Goal: Task Accomplishment & Management: Complete application form

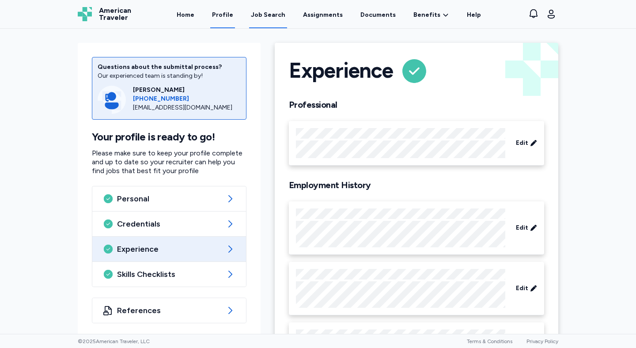
click at [277, 17] on div "Job Search" at bounding box center [268, 15] width 34 height 9
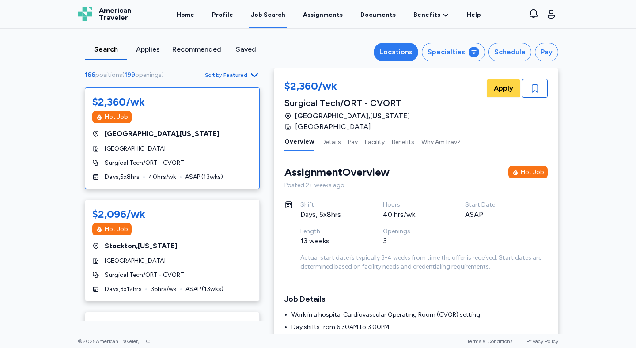
click at [413, 54] on div "Locations" at bounding box center [395, 52] width 33 height 11
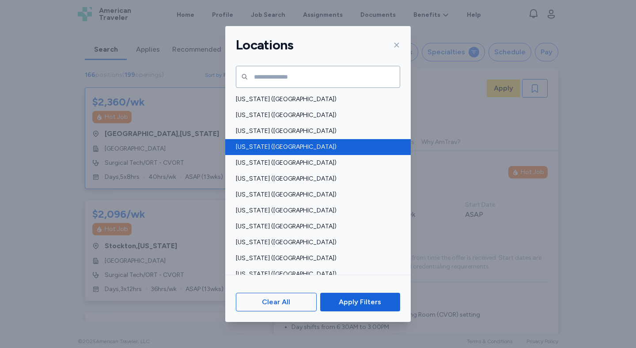
click at [258, 145] on span "Arkansas (AR)" at bounding box center [315, 147] width 159 height 9
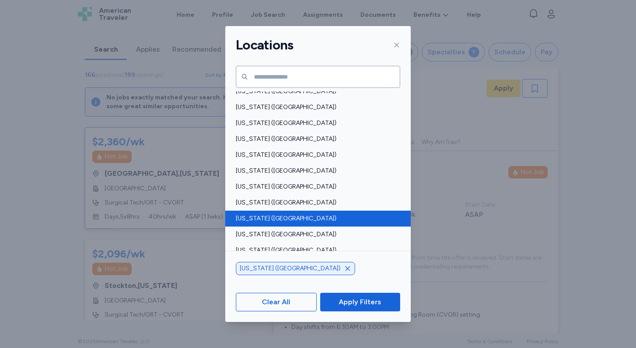
scroll to position [302, 0]
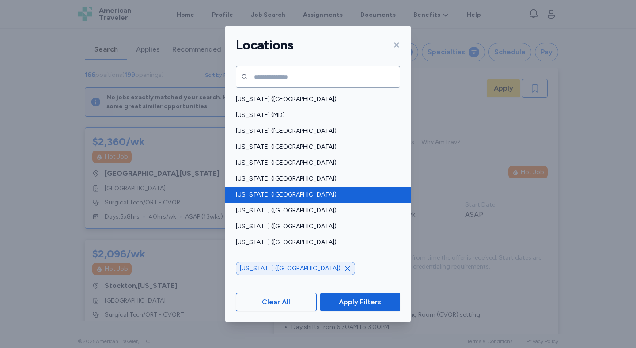
click at [280, 200] on div "Missouri (MO)" at bounding box center [318, 195] width 186 height 16
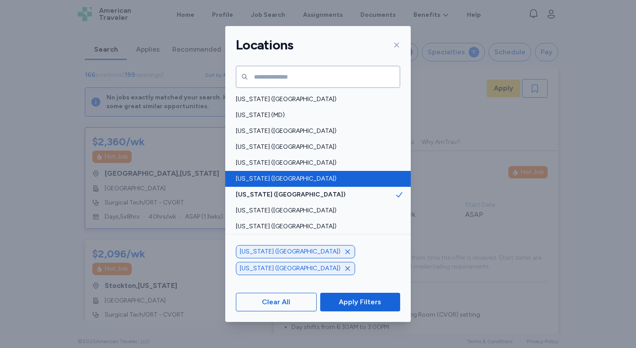
click at [282, 180] on span "Mississippi (MS)" at bounding box center [315, 179] width 159 height 9
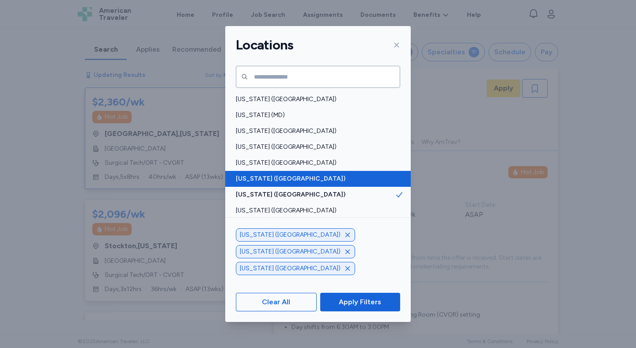
scroll to position [123, 0]
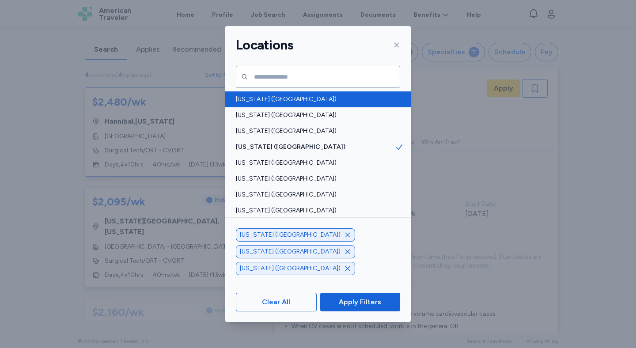
click at [274, 102] on span "Alabama (AL)" at bounding box center [315, 99] width 159 height 9
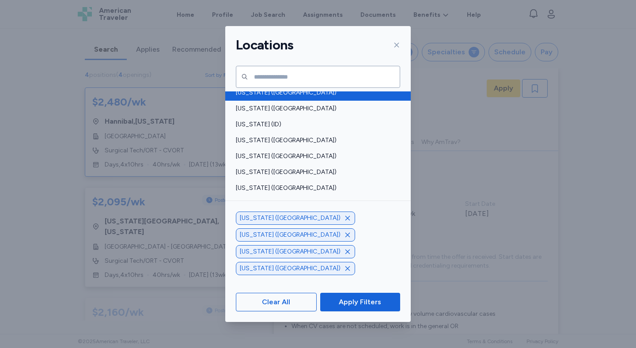
scroll to position [213, 0]
click at [286, 98] on div "Illinois (IL)" at bounding box center [318, 93] width 186 height 16
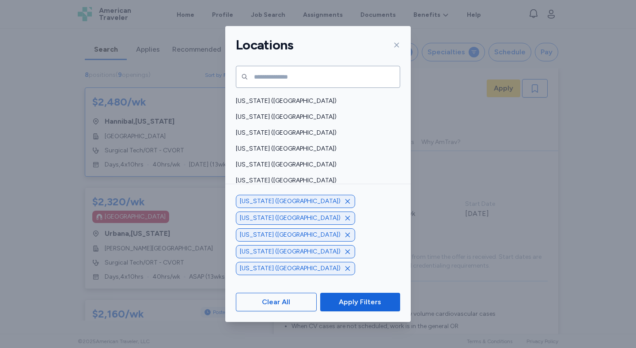
scroll to position [610, 0]
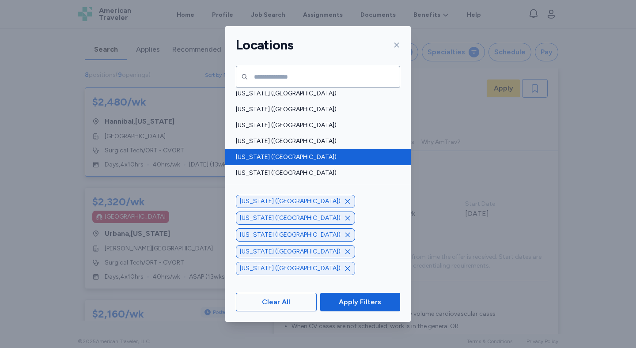
click at [288, 160] on span "[US_STATE] ([GEOGRAPHIC_DATA])" at bounding box center [315, 157] width 159 height 9
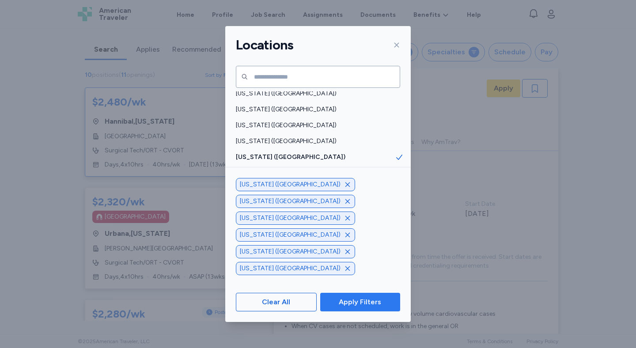
click at [345, 300] on span "Apply Filters" at bounding box center [360, 302] width 42 height 11
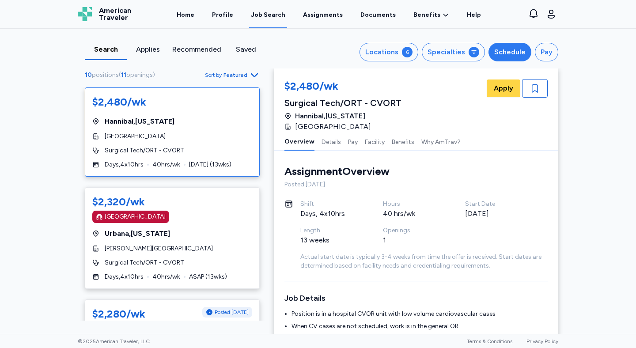
click at [517, 51] on div "Schedule" at bounding box center [509, 52] width 31 height 11
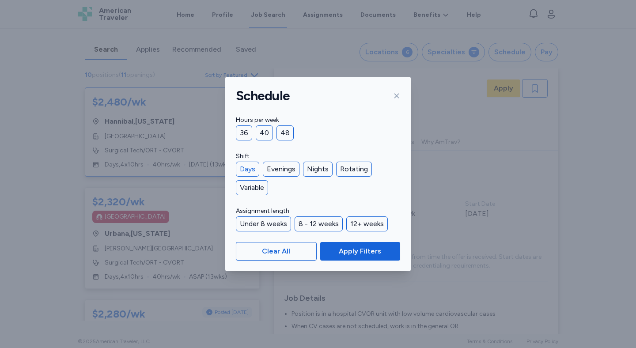
click at [254, 168] on div "Days" at bounding box center [247, 169] width 23 height 15
click at [246, 134] on div "36" at bounding box center [244, 132] width 16 height 15
click at [269, 135] on div "40" at bounding box center [264, 132] width 17 height 15
click at [356, 222] on div "12+ weeks" at bounding box center [367, 223] width 42 height 15
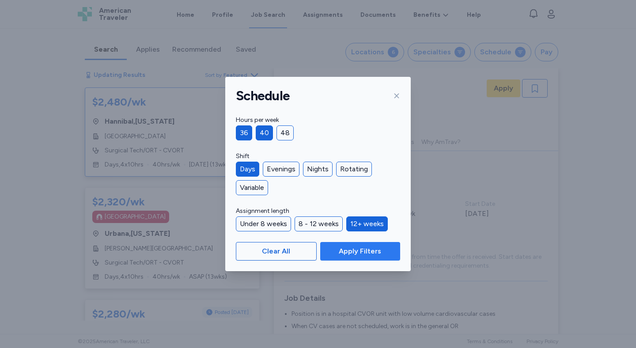
click at [353, 250] on span "Apply Filters" at bounding box center [360, 251] width 42 height 11
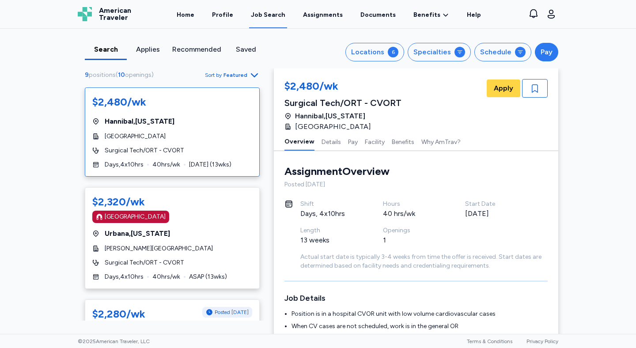
click at [551, 52] on button "Pay" at bounding box center [546, 52] width 23 height 19
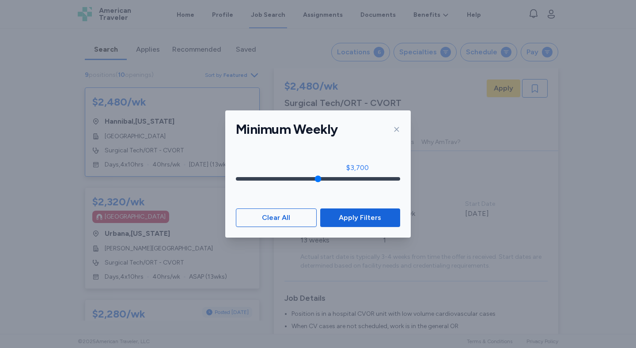
type input "****"
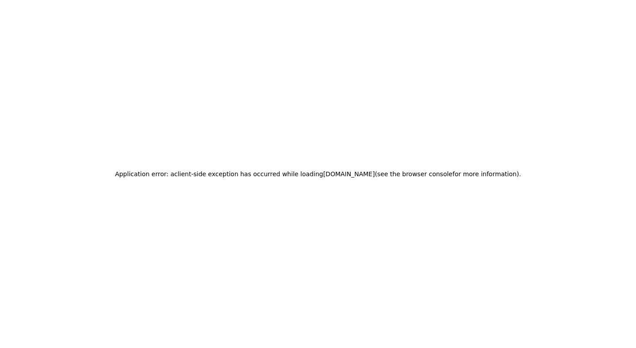
drag, startPoint x: 239, startPoint y: 178, endPoint x: 410, endPoint y: 177, distance: 170.1
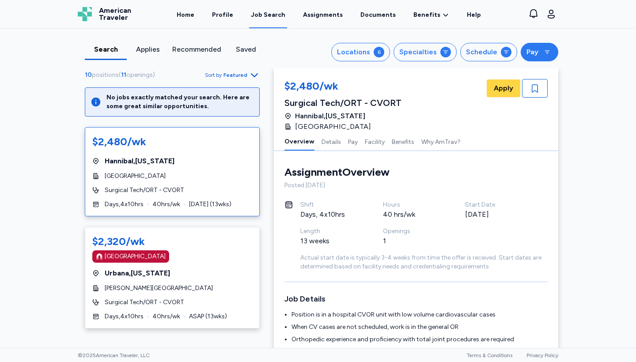
click at [529, 57] on div "Pay" at bounding box center [533, 52] width 12 height 11
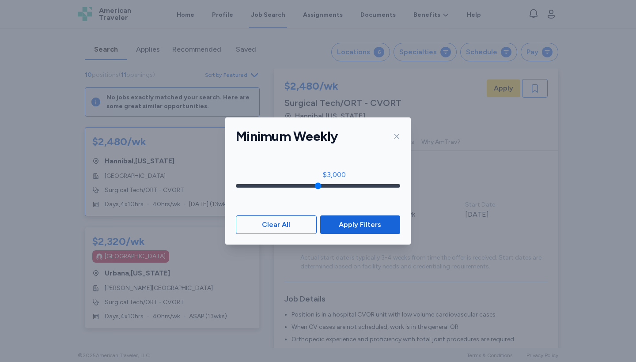
type input "****"
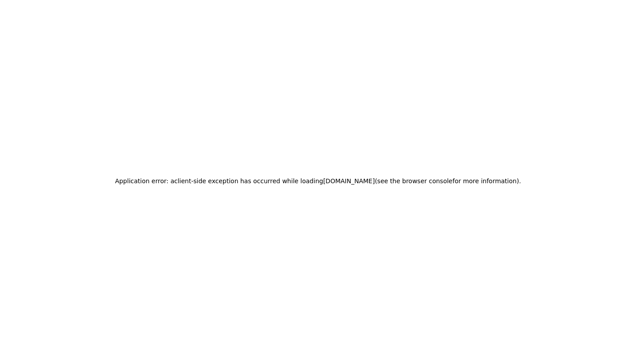
drag, startPoint x: 390, startPoint y: 185, endPoint x: 323, endPoint y: 189, distance: 67.3
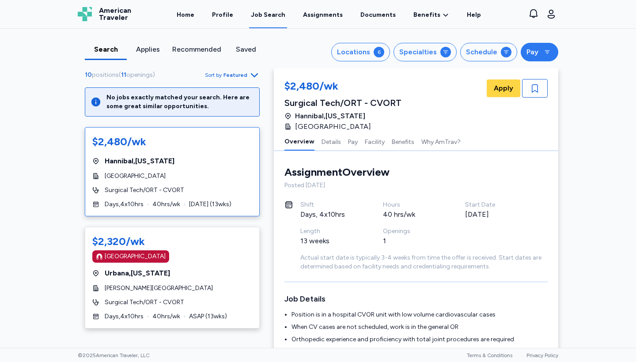
click at [544, 55] on icon at bounding box center [547, 52] width 7 height 7
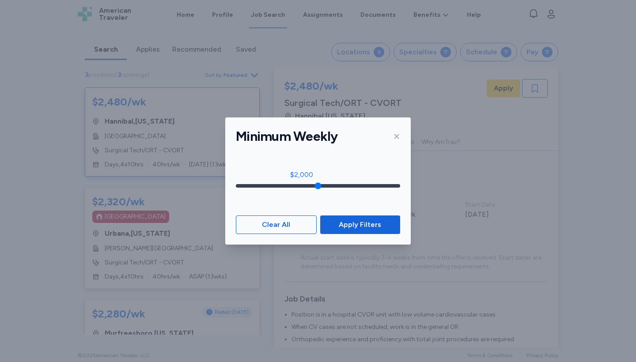
drag, startPoint x: 326, startPoint y: 185, endPoint x: 304, endPoint y: 188, distance: 23.2
type input "****"
click at [304, 188] on input "range" at bounding box center [318, 186] width 164 height 4
click at [353, 224] on span "Apply Filters" at bounding box center [360, 225] width 42 height 11
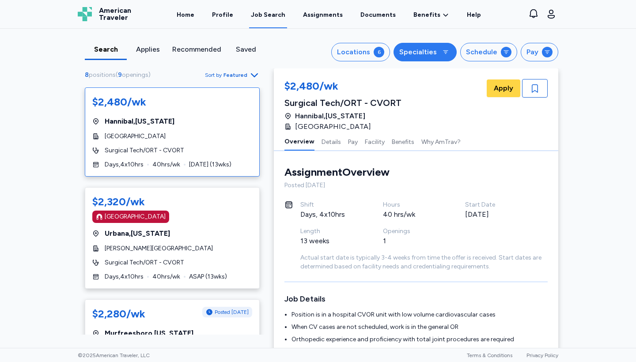
click at [451, 53] on button "Specialties" at bounding box center [425, 52] width 63 height 19
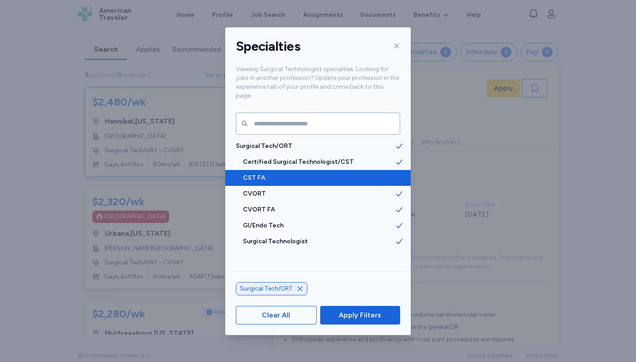
click at [379, 174] on span "CST FA" at bounding box center [319, 178] width 152 height 9
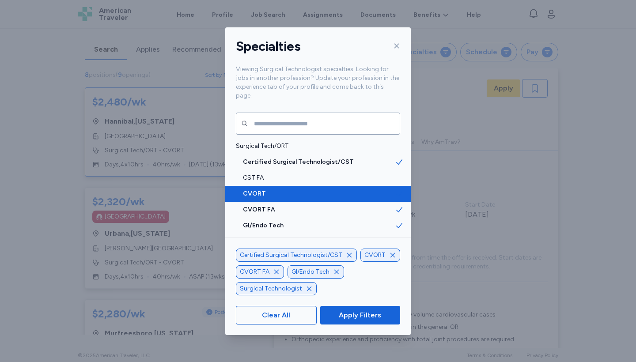
click at [376, 190] on span "CVORT" at bounding box center [319, 194] width 152 height 9
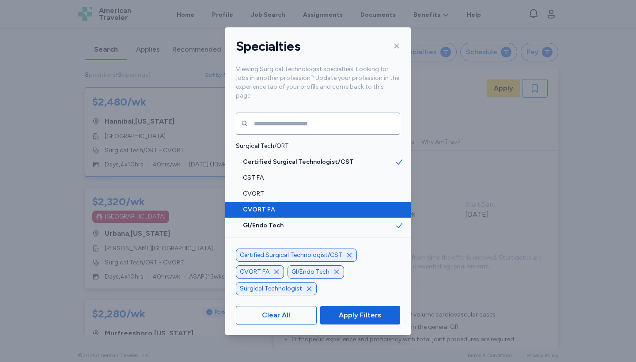
click at [377, 205] on span "CVORT FA" at bounding box center [319, 209] width 152 height 9
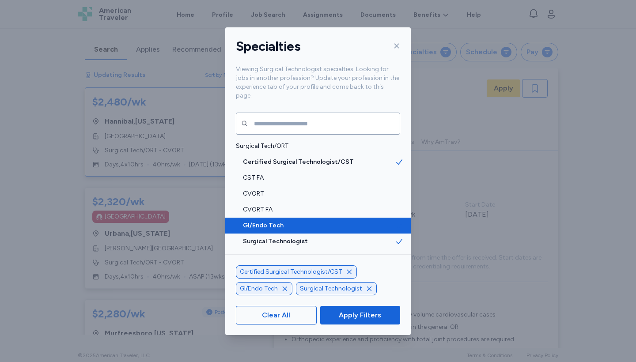
click at [373, 221] on span "GI/Endo Tech" at bounding box center [319, 225] width 152 height 9
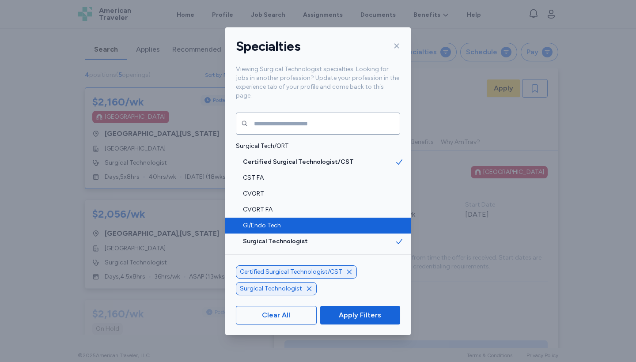
scroll to position [1, 0]
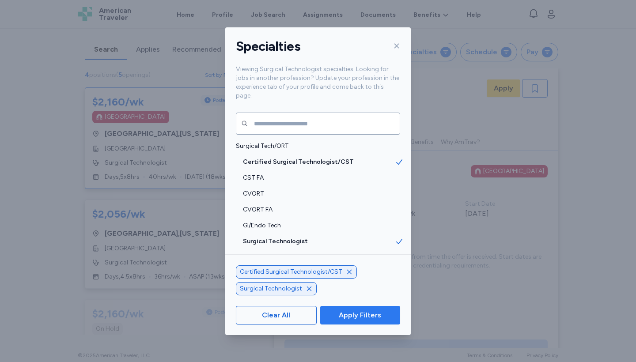
click at [374, 318] on span "Apply Filters" at bounding box center [360, 315] width 42 height 11
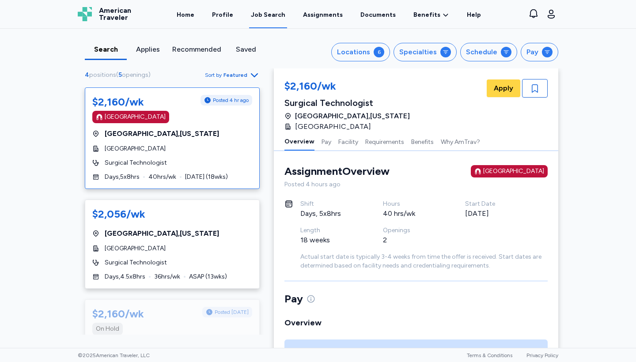
click at [130, 124] on div "$2,160/wk Posted 4 hr ago [GEOGRAPHIC_DATA] [GEOGRAPHIC_DATA] , [US_STATE][GEOG…" at bounding box center [172, 138] width 175 height 102
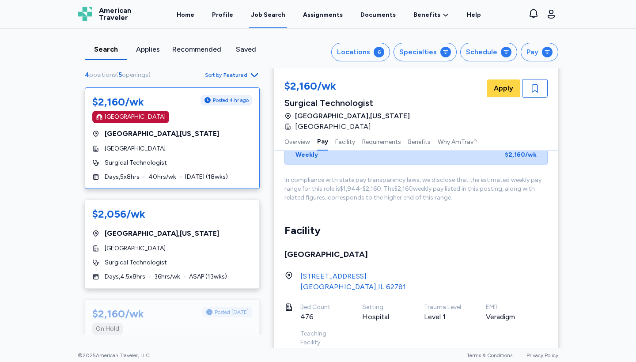
scroll to position [389, 0]
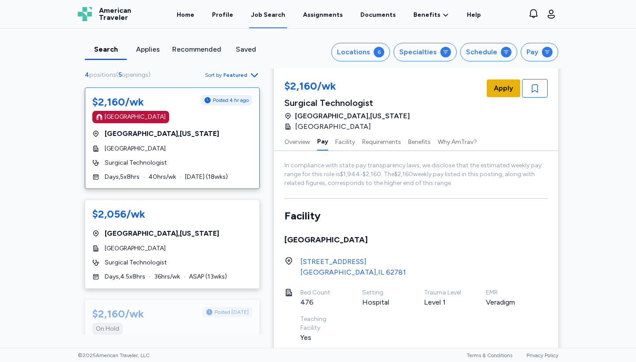
click at [512, 84] on button "Apply" at bounding box center [504, 89] width 34 height 18
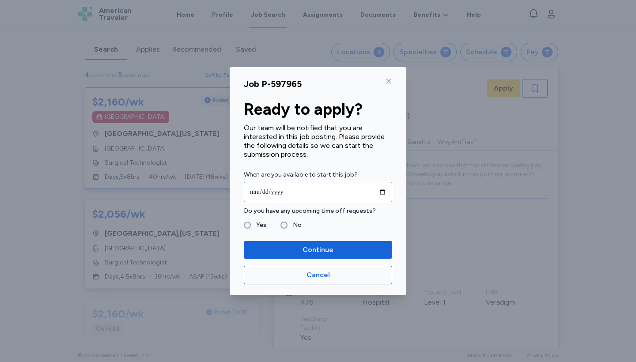
click at [288, 226] on label "No" at bounding box center [295, 225] width 14 height 11
click at [308, 254] on span "Continue" at bounding box center [318, 250] width 31 height 11
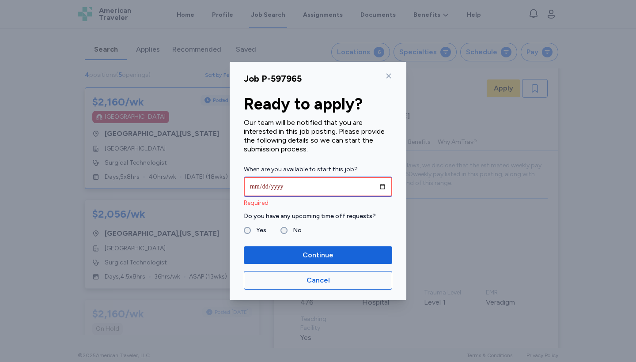
click at [267, 186] on input "date" at bounding box center [318, 187] width 148 height 20
type input "**********"
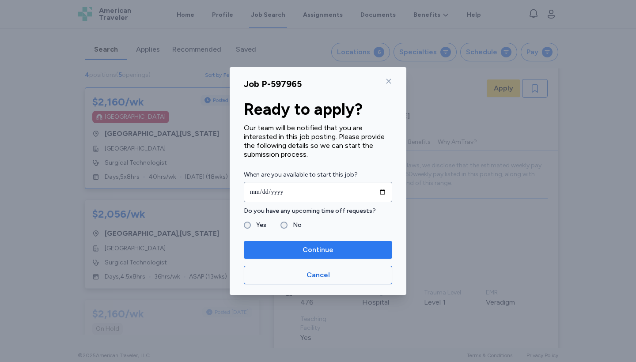
click at [337, 251] on span "Continue" at bounding box center [318, 250] width 134 height 11
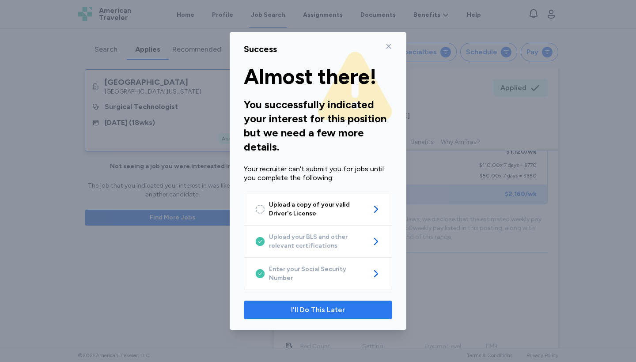
click at [367, 305] on span "I'll Do This Later" at bounding box center [317, 310] width 133 height 11
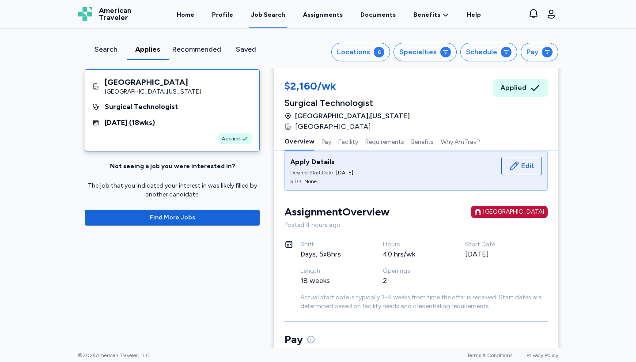
scroll to position [47, 0]
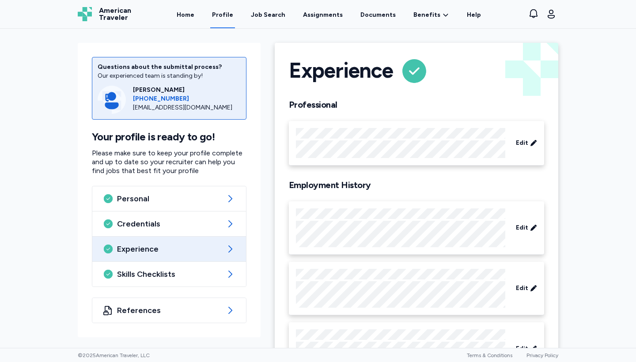
click at [291, 17] on div "Home Profile Job Search Assignments Documents Benefits Benefits Overview Referr…" at bounding box center [329, 14] width 374 height 28
click at [281, 17] on div "Job Search" at bounding box center [268, 15] width 34 height 9
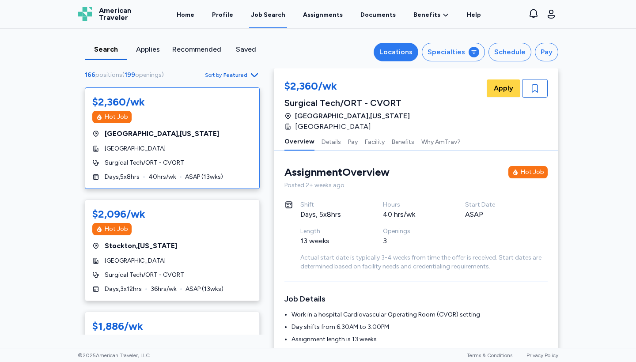
click at [417, 53] on button "Locations" at bounding box center [396, 52] width 45 height 19
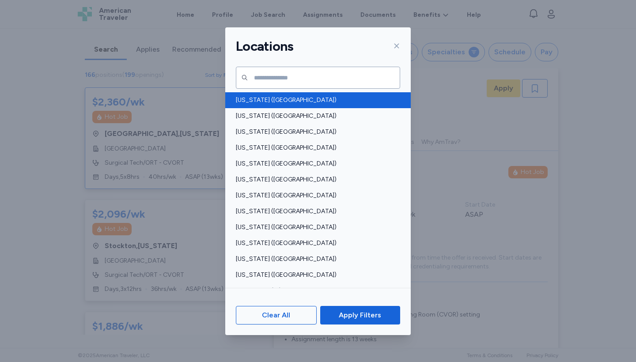
click at [256, 99] on span "[US_STATE] ([GEOGRAPHIC_DATA])" at bounding box center [315, 100] width 159 height 9
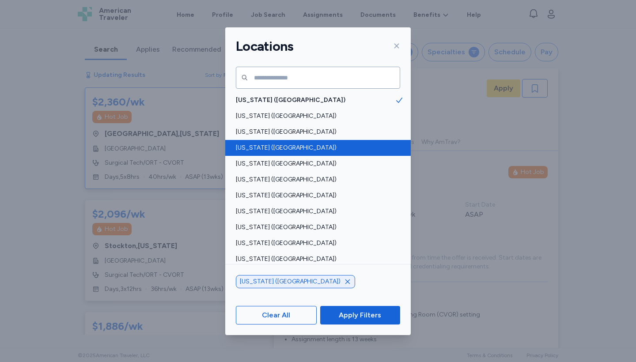
click at [263, 150] on span "[US_STATE] ([GEOGRAPHIC_DATA])" at bounding box center [315, 148] width 159 height 9
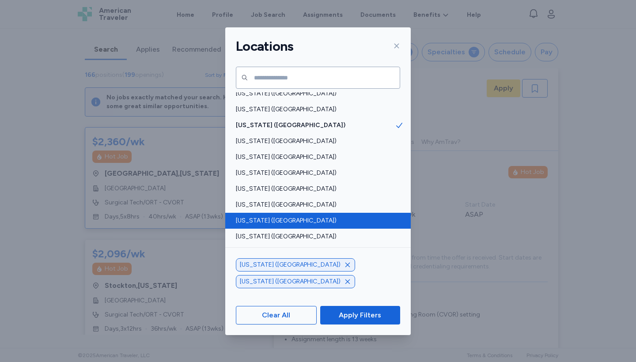
scroll to position [125, 0]
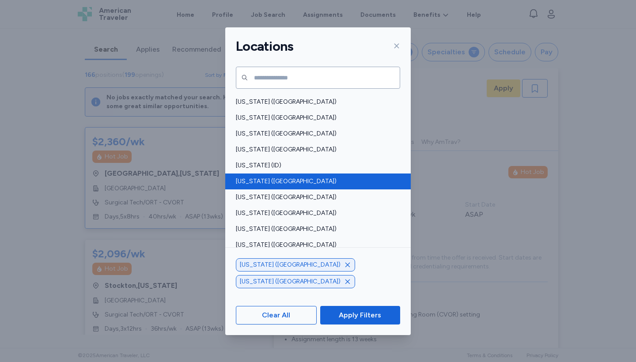
click at [281, 182] on span "[US_STATE] ([GEOGRAPHIC_DATA])" at bounding box center [315, 181] width 159 height 9
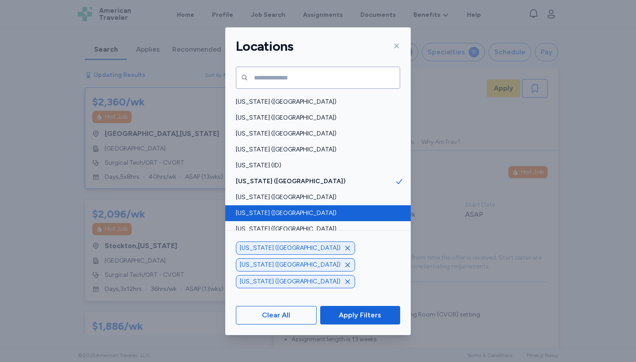
scroll to position [133, 0]
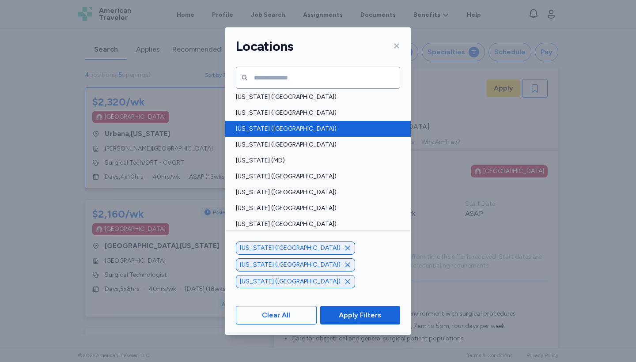
scroll to position [256, 0]
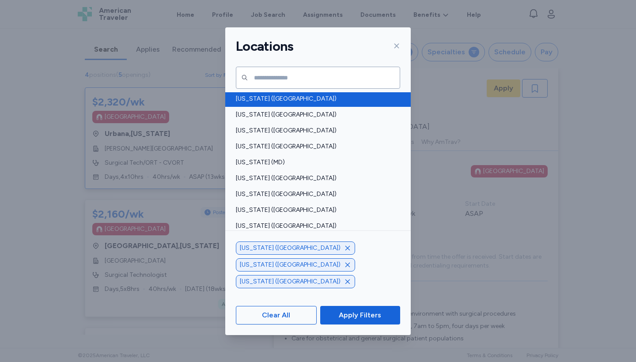
click at [287, 99] on span "[US_STATE] ([GEOGRAPHIC_DATA])" at bounding box center [315, 99] width 159 height 9
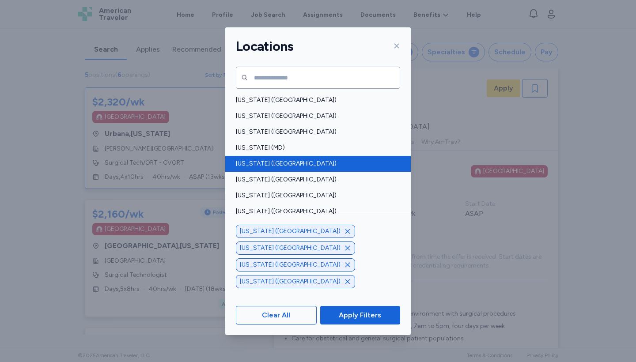
scroll to position [304, 0]
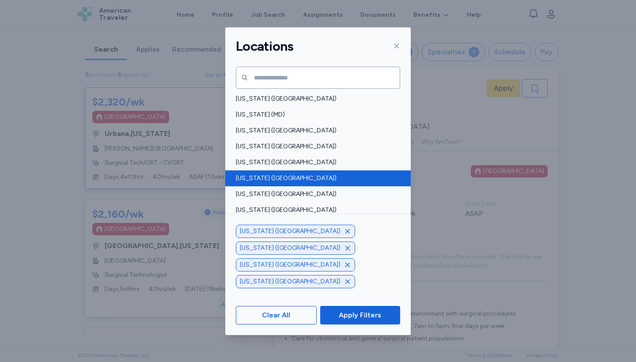
click at [282, 180] on span "[US_STATE] ([GEOGRAPHIC_DATA])" at bounding box center [315, 178] width 159 height 9
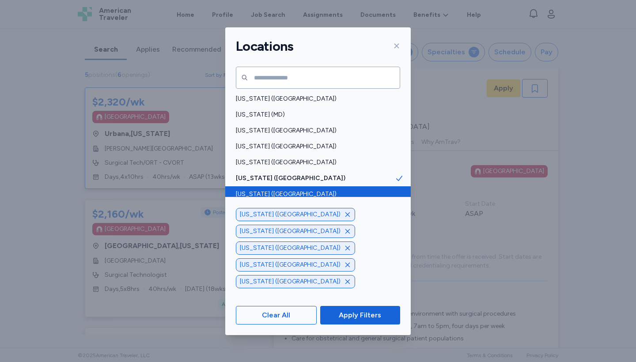
click at [283, 192] on span "[US_STATE] ([GEOGRAPHIC_DATA])" at bounding box center [315, 194] width 159 height 9
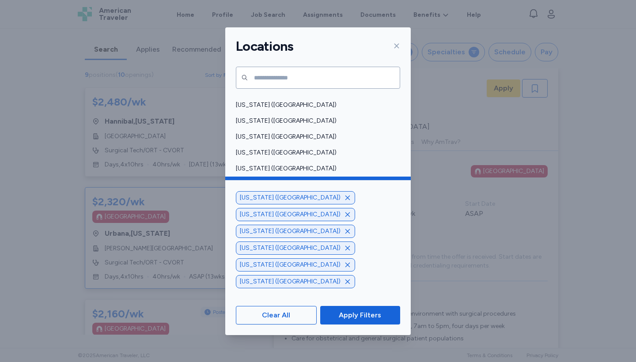
scroll to position [554, 0]
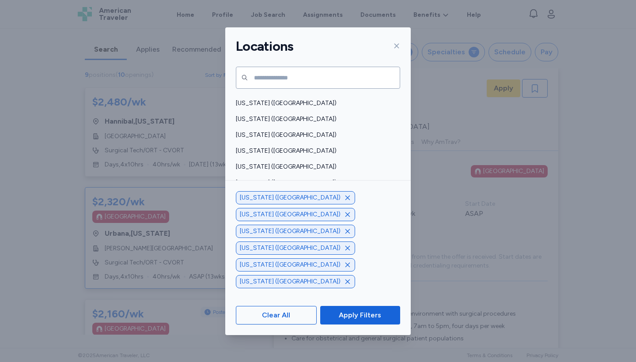
click at [284, 209] on div "[US_STATE] ([GEOGRAPHIC_DATA])" at bounding box center [318, 215] width 186 height 16
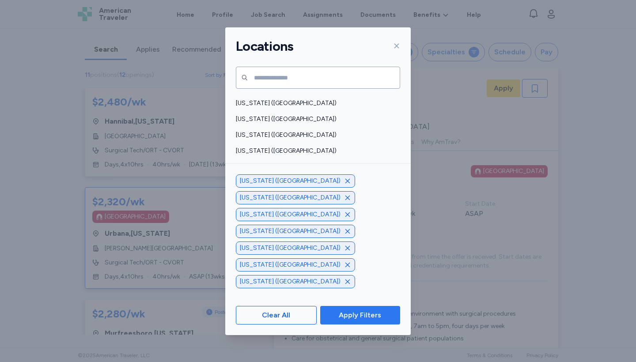
click at [368, 317] on span "Apply Filters" at bounding box center [360, 315] width 42 height 11
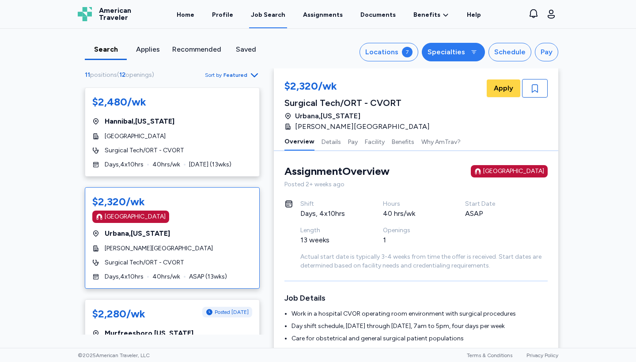
click at [469, 58] on button "Specialties" at bounding box center [453, 52] width 63 height 19
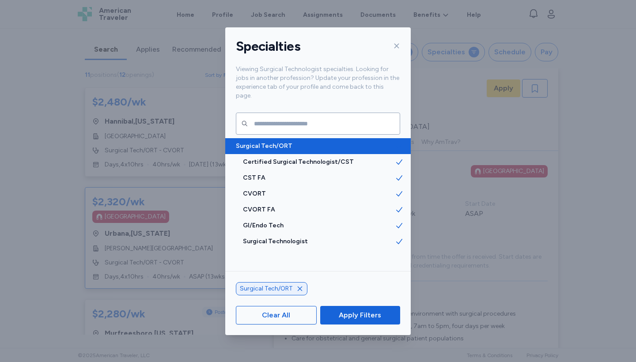
click at [399, 138] on span at bounding box center [403, 146] width 16 height 16
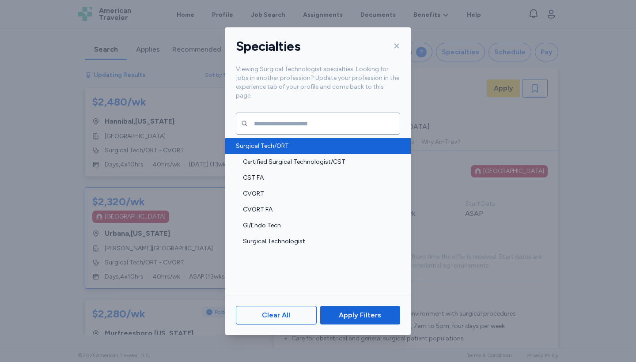
click at [399, 138] on div "Surgical Tech/ORT" at bounding box center [318, 146] width 186 height 16
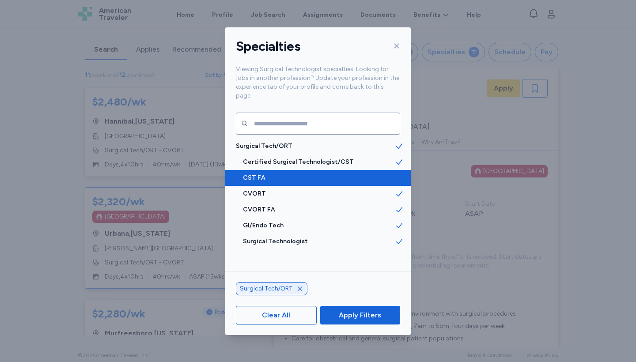
click at [395, 174] on icon at bounding box center [399, 178] width 9 height 9
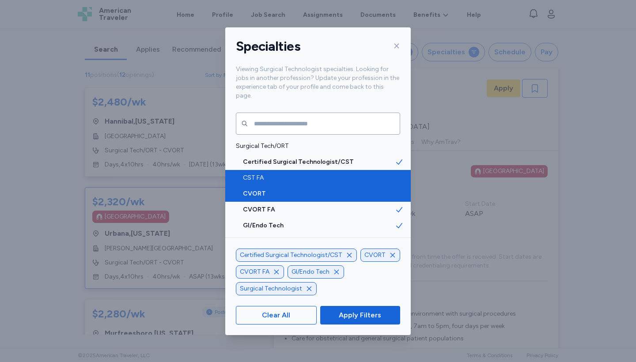
click at [395, 190] on icon at bounding box center [399, 194] width 9 height 9
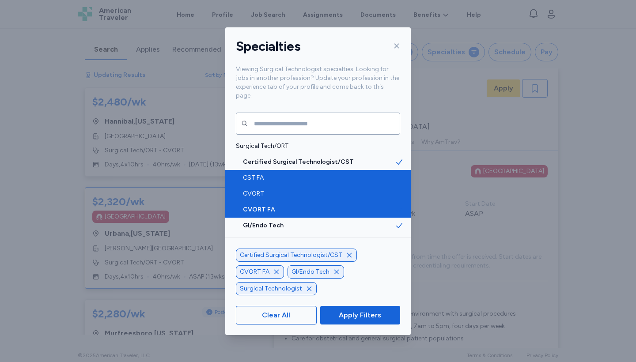
click at [395, 205] on icon at bounding box center [399, 209] width 9 height 9
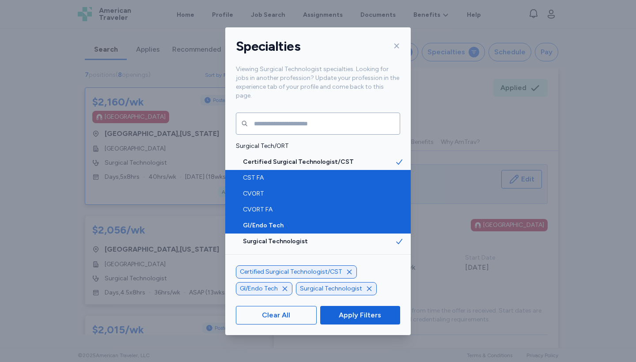
click at [395, 221] on icon at bounding box center [399, 225] width 9 height 9
click at [379, 319] on span "Apply Filters" at bounding box center [360, 315] width 42 height 11
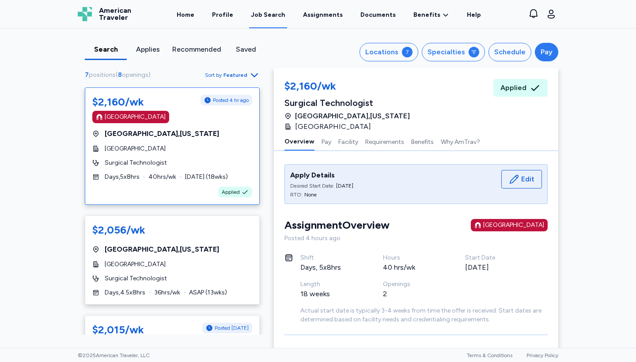
click at [541, 57] on div "Pay" at bounding box center [547, 52] width 12 height 11
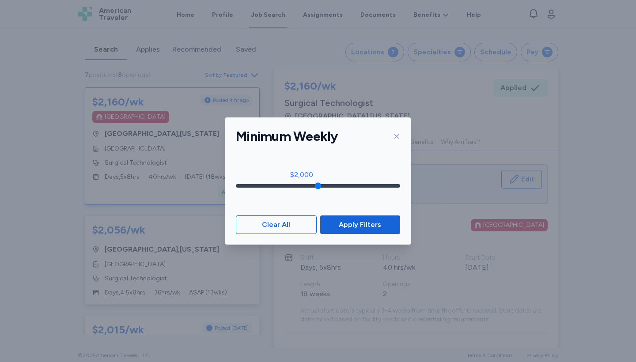
drag, startPoint x: 242, startPoint y: 187, endPoint x: 303, endPoint y: 190, distance: 61.0
type input "****"
click at [303, 188] on input "range" at bounding box center [318, 186] width 164 height 4
click at [342, 223] on span "Apply Filters" at bounding box center [360, 225] width 42 height 11
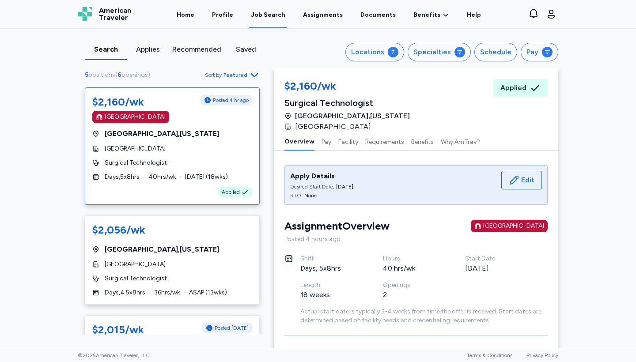
scroll to position [165, 0]
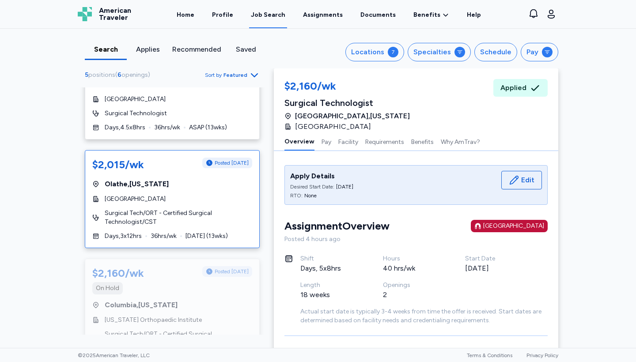
click at [155, 195] on span "Olathe Medical Center" at bounding box center [135, 199] width 61 height 9
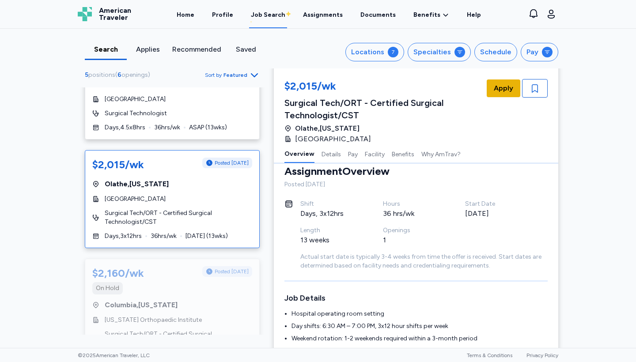
click at [507, 91] on span "Apply" at bounding box center [503, 88] width 19 height 11
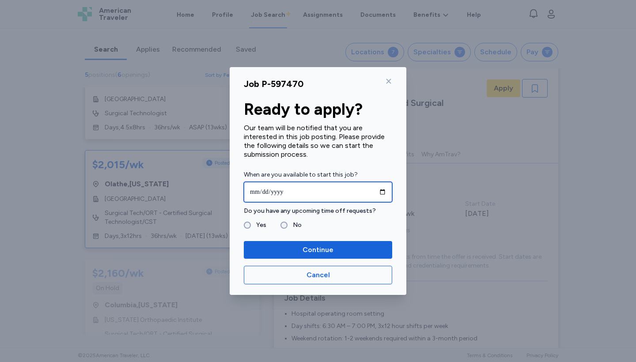
click at [348, 194] on input "date" at bounding box center [318, 192] width 148 height 20
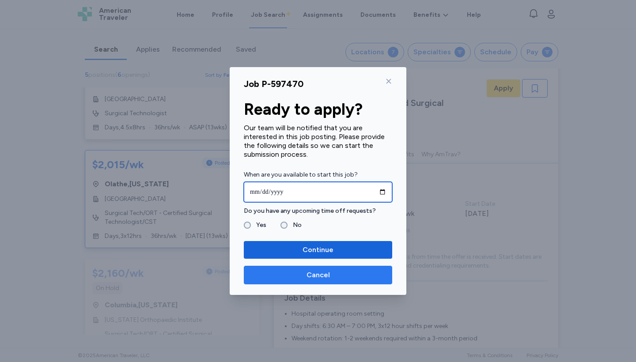
type input "**********"
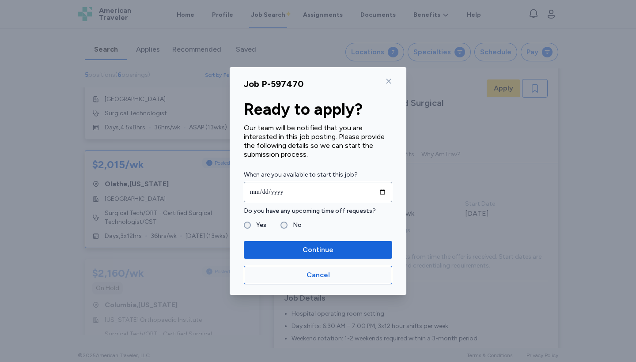
click at [332, 225] on fieldset "Yes No" at bounding box center [318, 225] width 148 height 11
click at [299, 254] on span "Continue" at bounding box center [318, 250] width 134 height 11
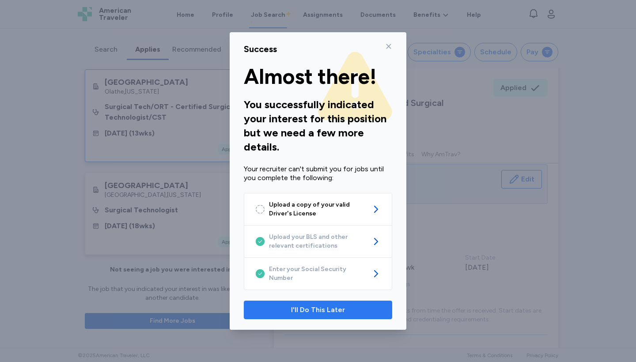
click at [313, 311] on span "I'll Do This Later" at bounding box center [318, 310] width 54 height 11
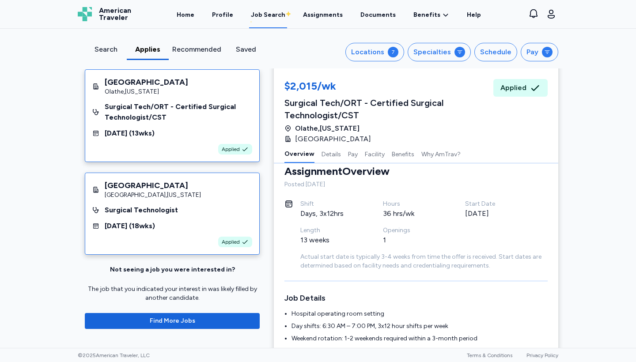
click at [169, 199] on div "Springfield , Illinois" at bounding box center [153, 195] width 96 height 9
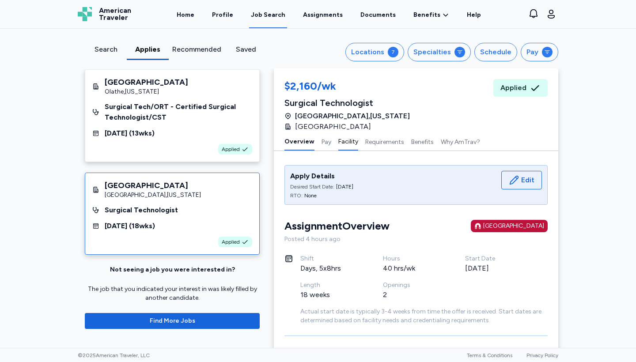
click at [343, 144] on button "Facility" at bounding box center [348, 141] width 20 height 19
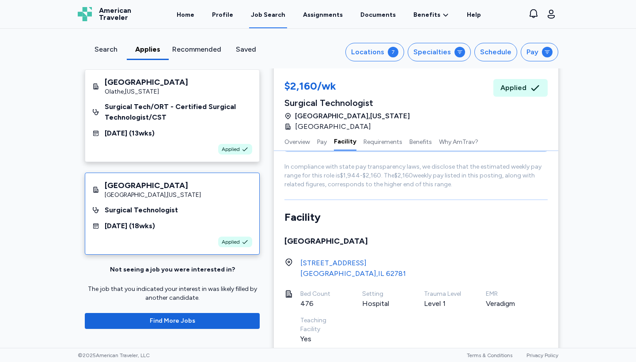
scroll to position [487, 0]
